Goal: Navigation & Orientation: Find specific page/section

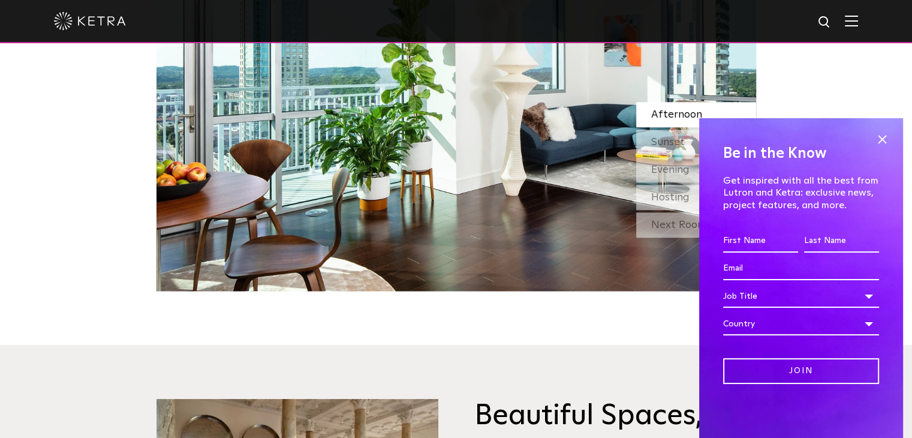
scroll to position [1157, 0]
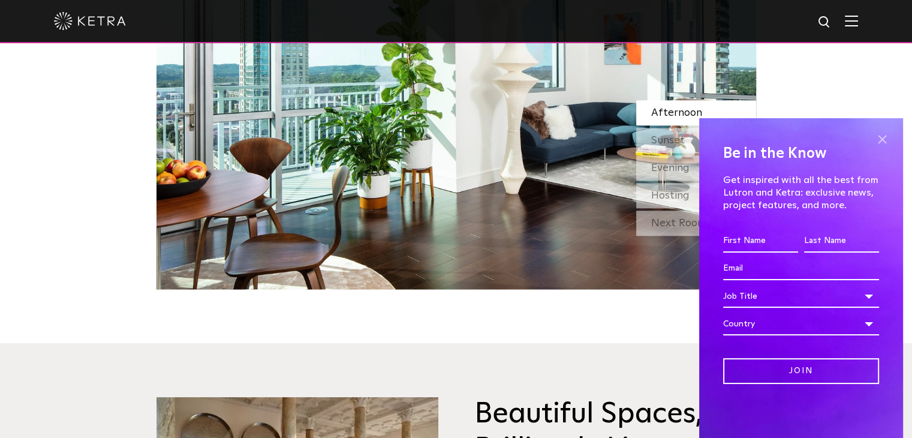
click at [885, 134] on span at bounding box center [882, 139] width 18 height 18
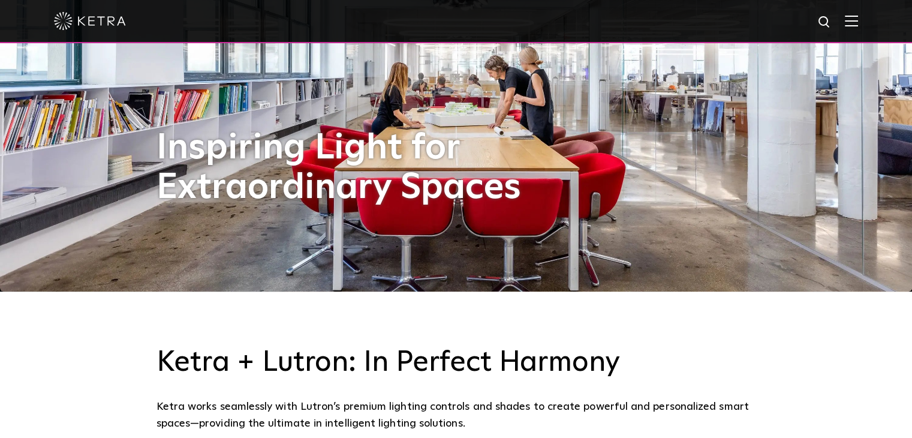
scroll to position [147, 0]
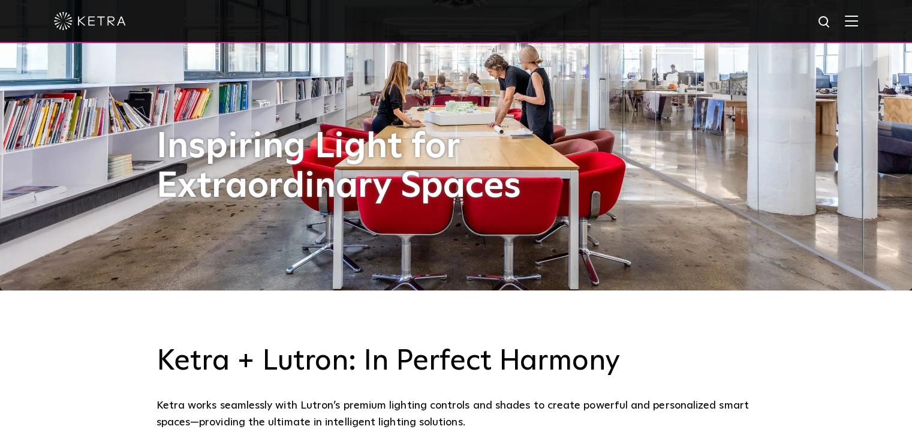
click at [858, 29] on div at bounding box center [456, 21] width 804 height 42
click at [858, 23] on img at bounding box center [851, 20] width 13 height 11
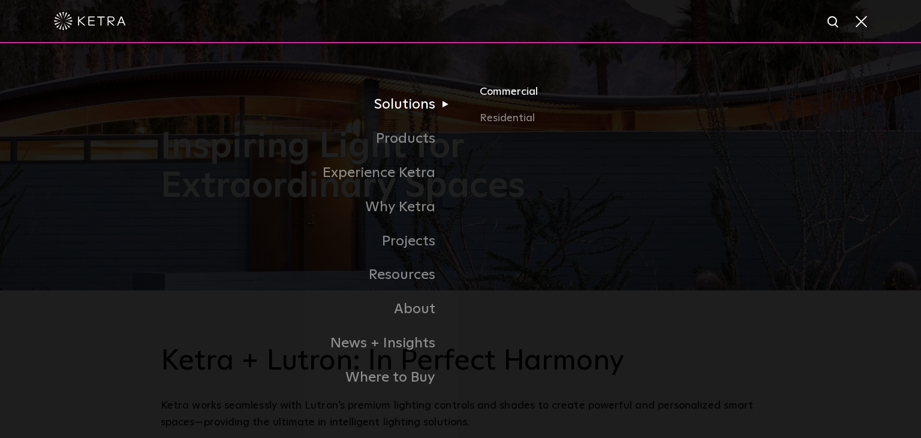
click at [487, 92] on link "Commercial" at bounding box center [620, 96] width 281 height 26
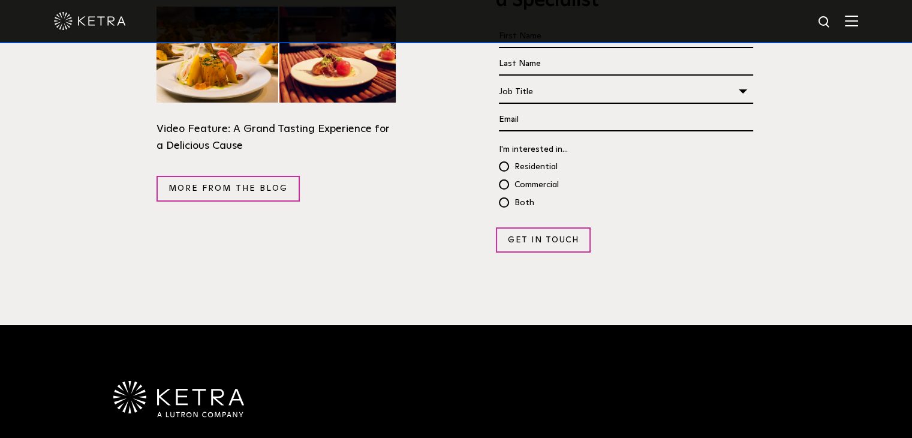
scroll to position [2167, 0]
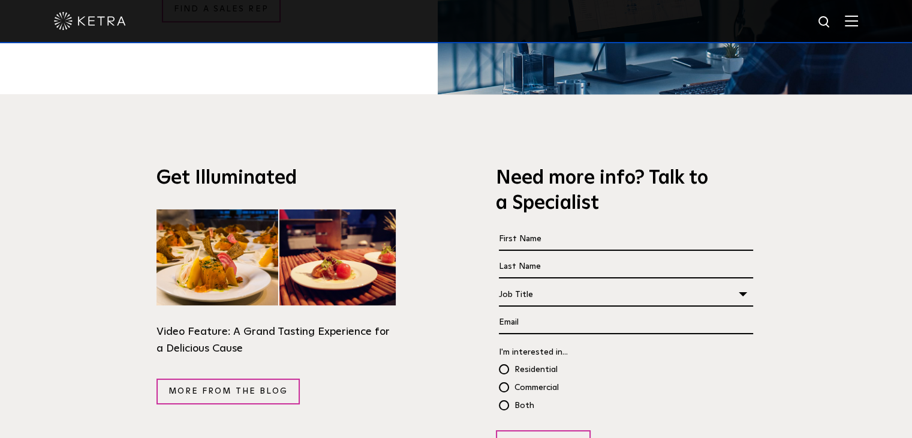
click at [619, 311] on input "Email *" at bounding box center [626, 322] width 254 height 23
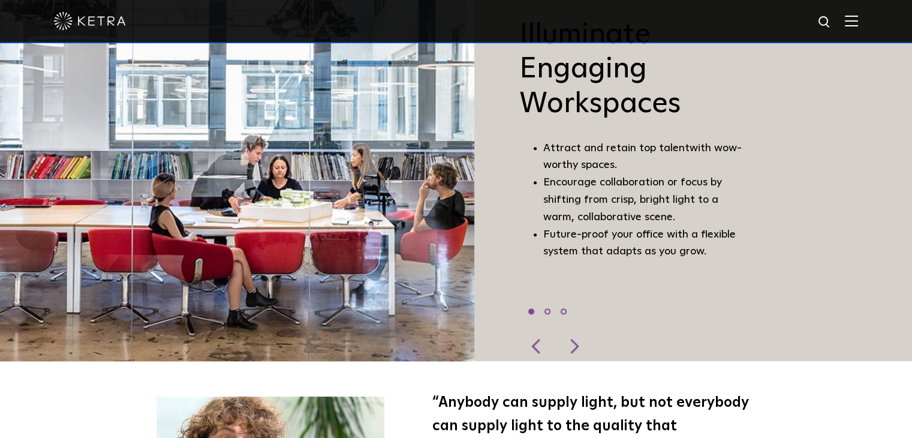
scroll to position [839, 0]
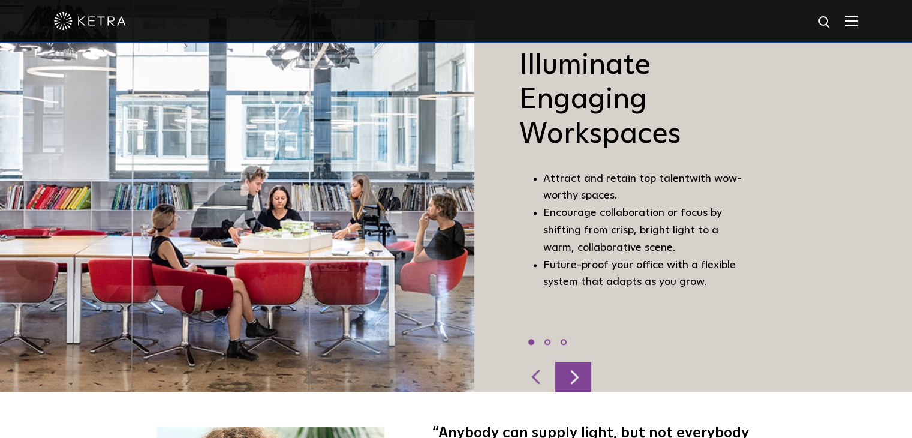
click at [580, 372] on div at bounding box center [573, 376] width 36 height 30
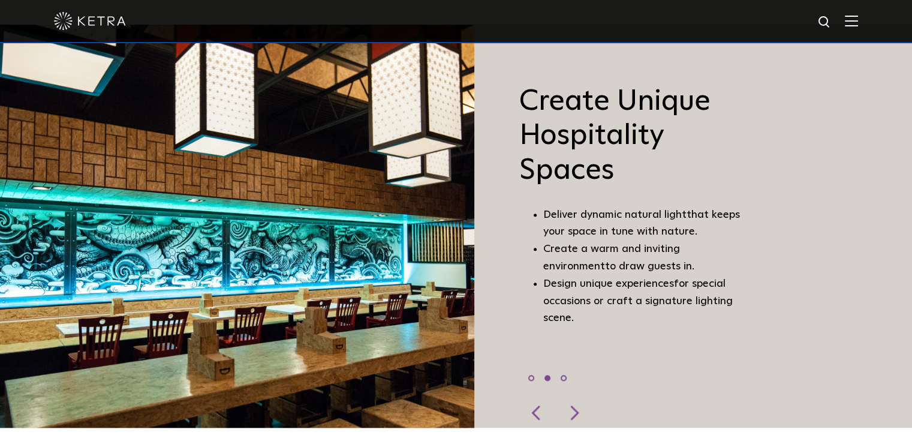
scroll to position [796, 0]
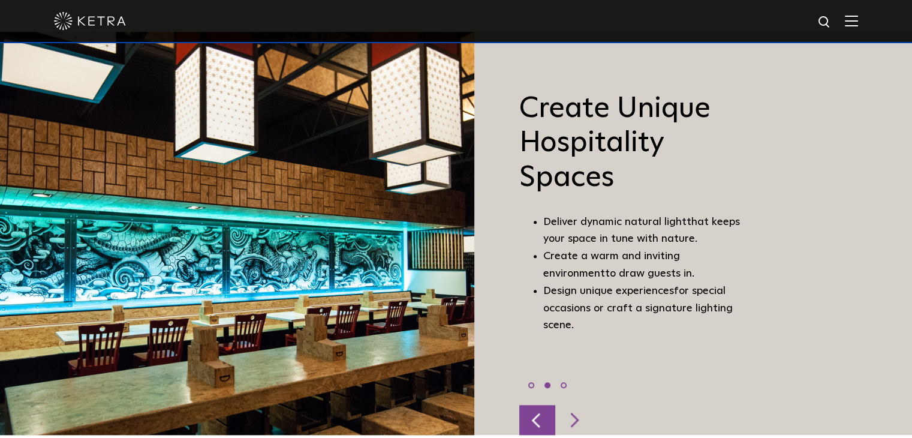
click at [530, 415] on div at bounding box center [537, 420] width 36 height 30
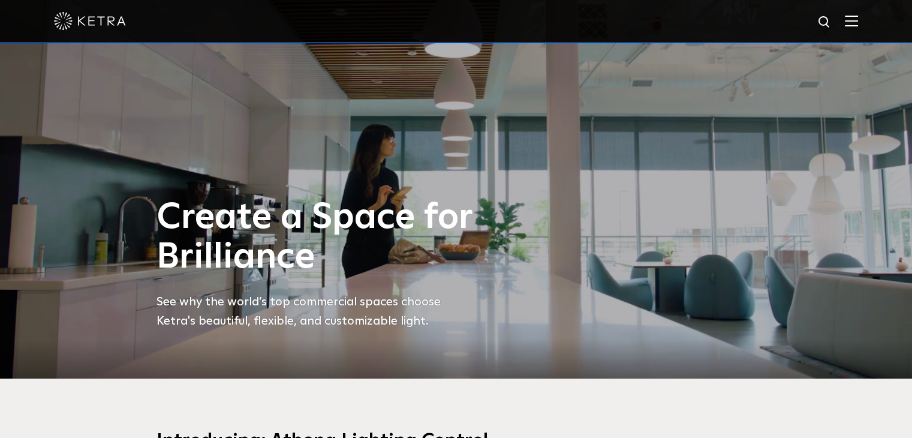
scroll to position [0, 0]
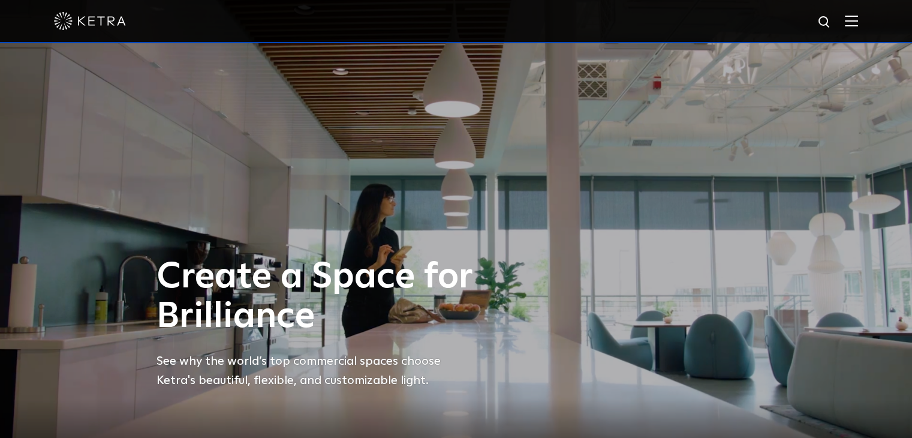
click at [858, 18] on img at bounding box center [851, 20] width 13 height 11
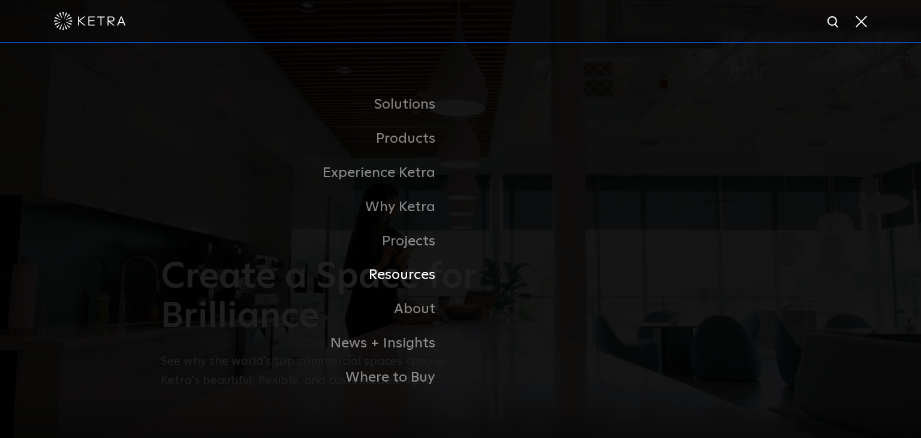
click at [409, 284] on link "Resources" at bounding box center [311, 275] width 300 height 34
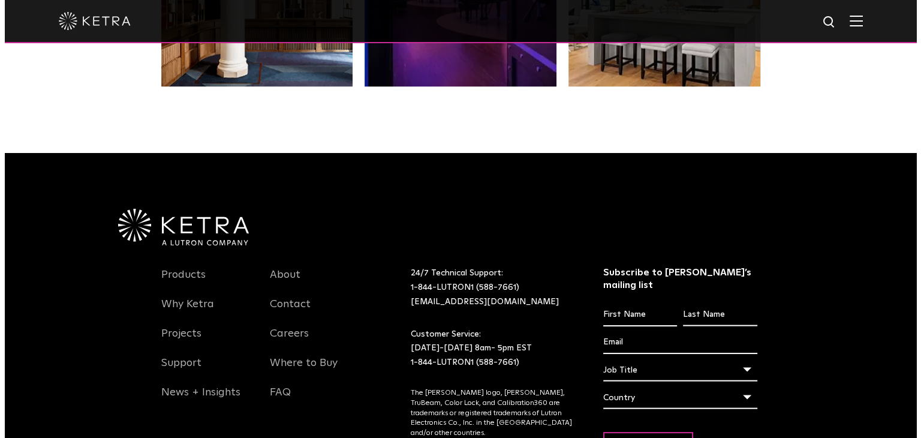
scroll to position [2419, 0]
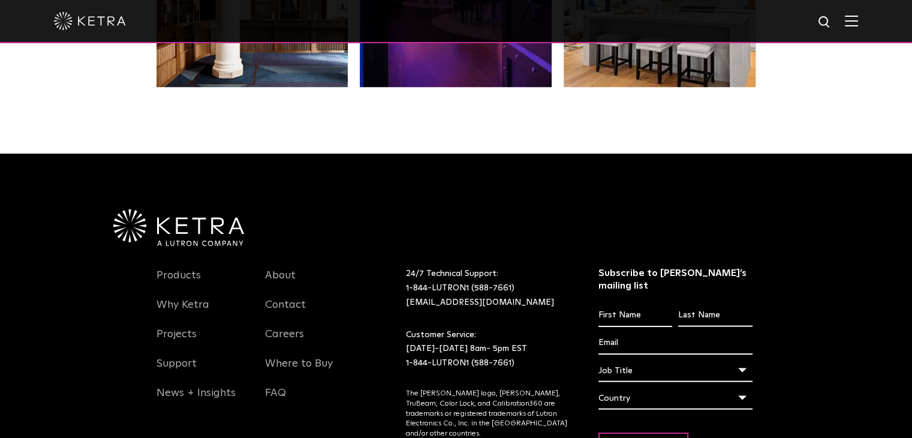
click at [846, 27] on div at bounding box center [456, 21] width 804 height 42
click at [857, 23] on img at bounding box center [851, 20] width 13 height 11
